Goal: Task Accomplishment & Management: Manage account settings

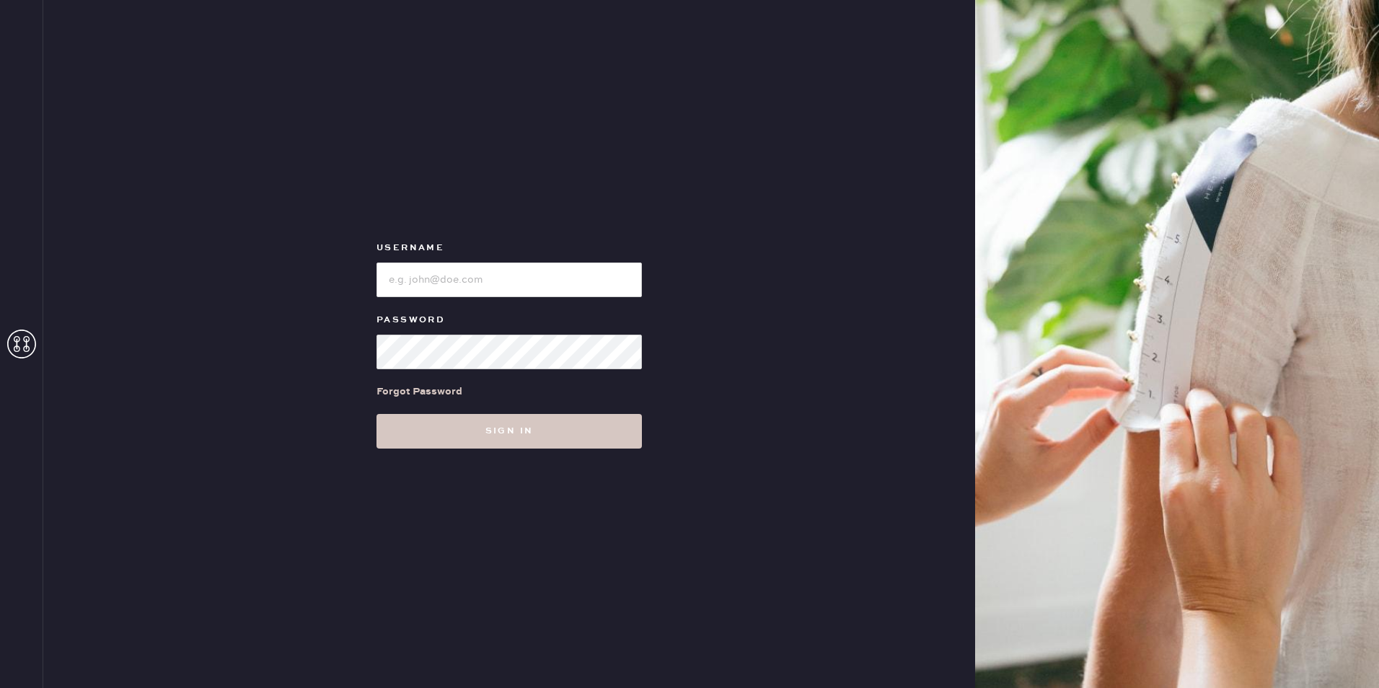
drag, startPoint x: 415, startPoint y: 256, endPoint x: 416, endPoint y: 276, distance: 20.3
click at [416, 273] on div "Username" at bounding box center [509, 269] width 265 height 58
click at [416, 276] on input "loginName" at bounding box center [509, 280] width 265 height 35
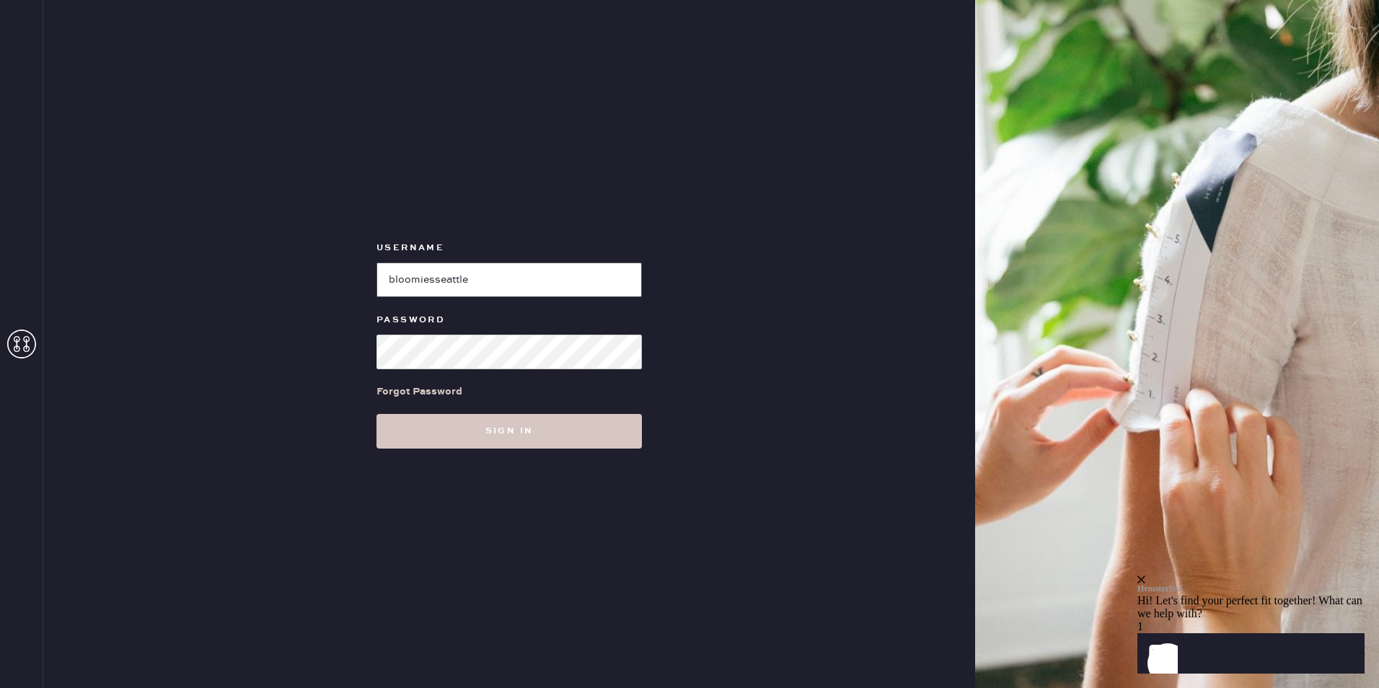
type input "bloomiesseattle"
click at [377, 414] on button "Sign in" at bounding box center [509, 431] width 265 height 35
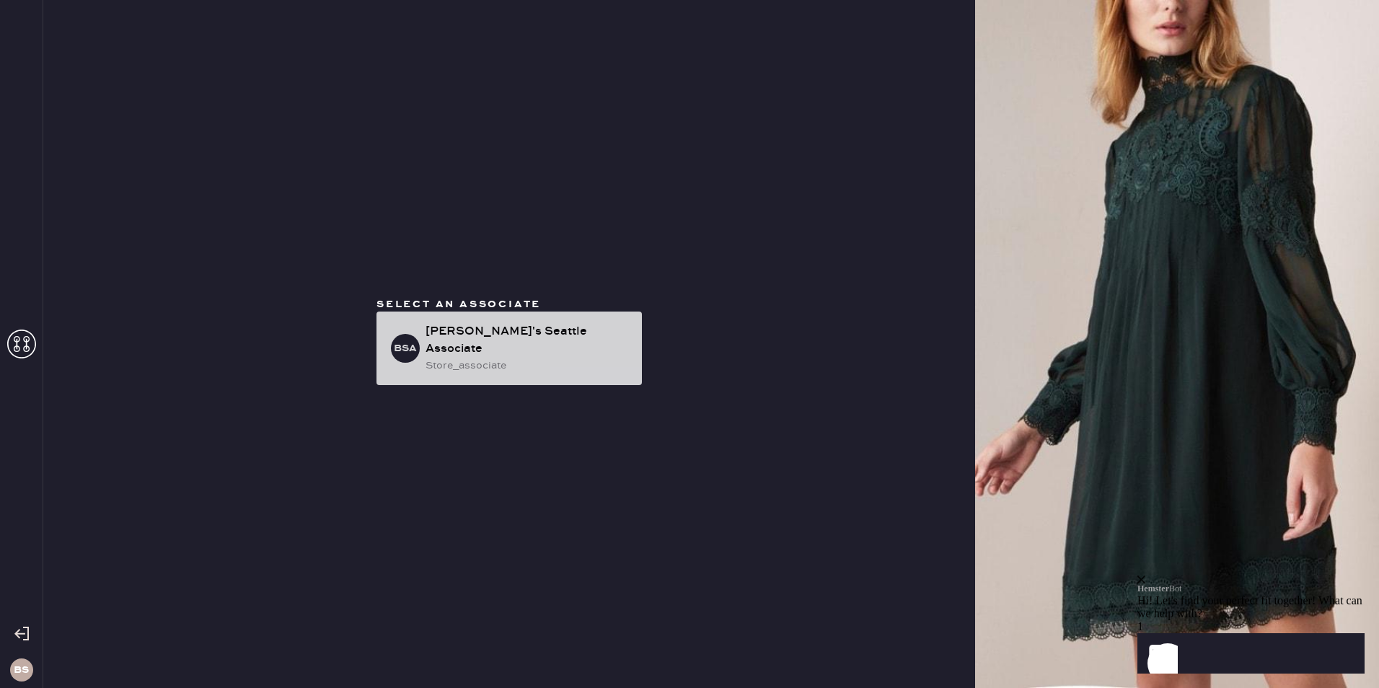
click at [421, 359] on div "BSA Bloomie's Seattle Associate store_associate" at bounding box center [509, 349] width 265 height 74
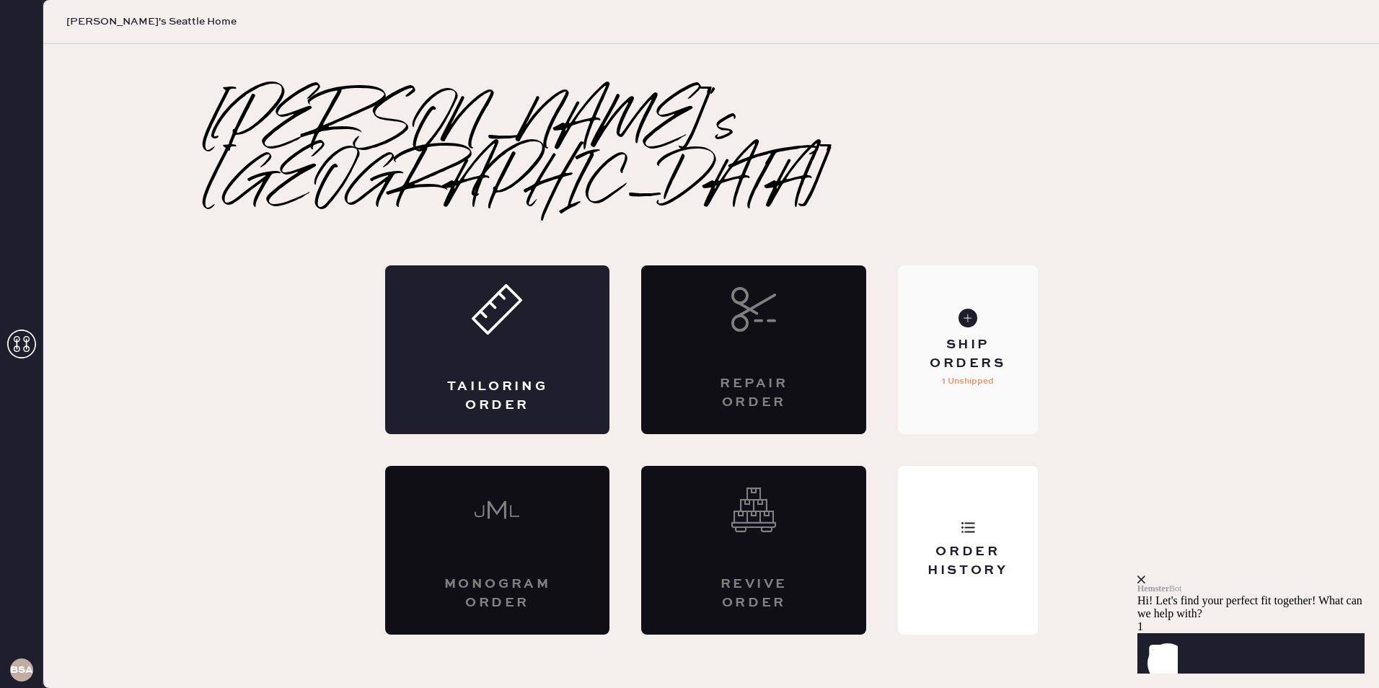
click at [1021, 296] on div "Ship Orders 1 Unshipped" at bounding box center [967, 349] width 139 height 169
